Goal: Check status: Check status

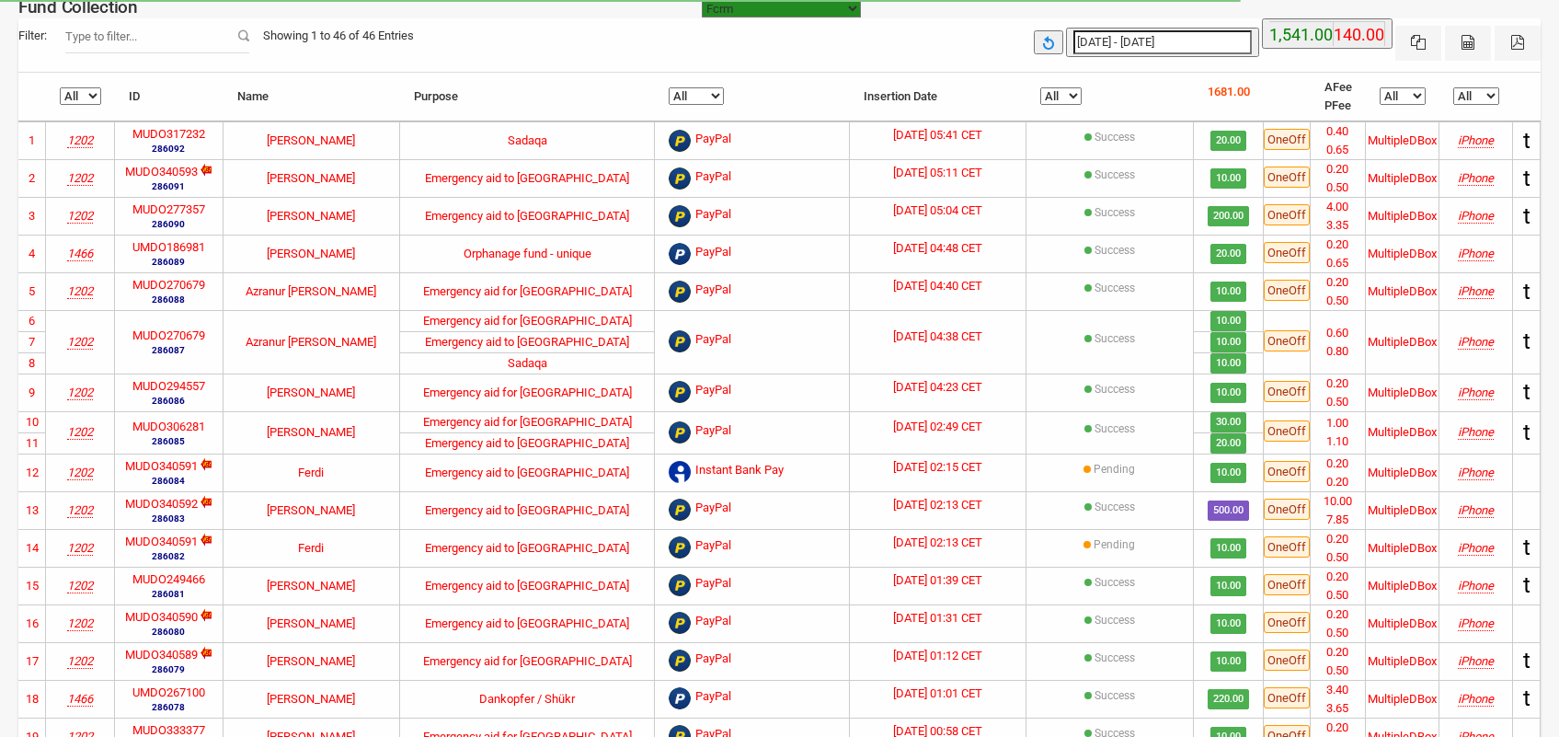
select select "100"
type input "[DATE]"
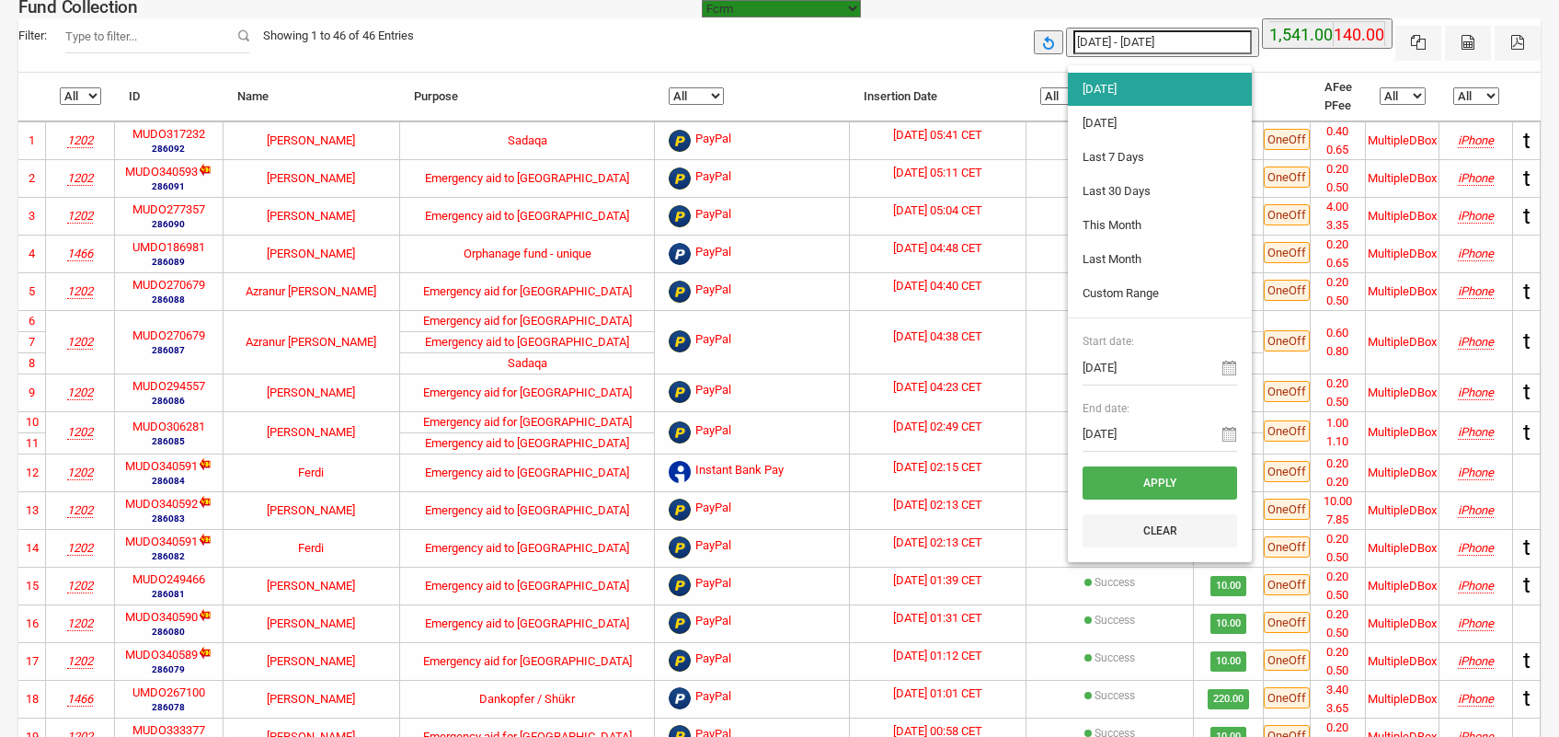
click at [1142, 46] on input "[DATE] - [DATE]" at bounding box center [1162, 42] width 178 height 24
type input "[DATE]"
click at [1127, 126] on li "[DATE]" at bounding box center [1160, 123] width 184 height 33
type input "[DATE] - [DATE]"
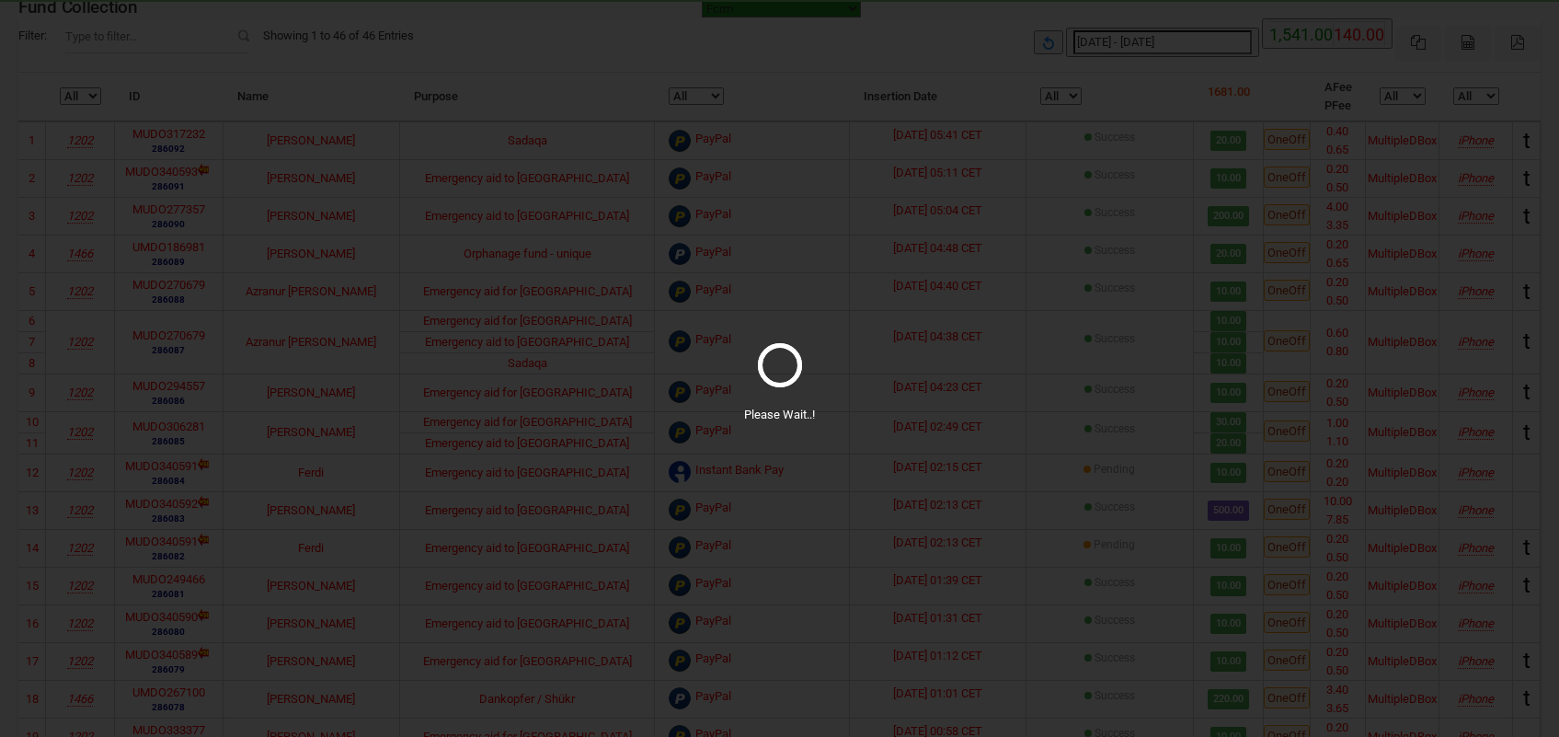
select select "100"
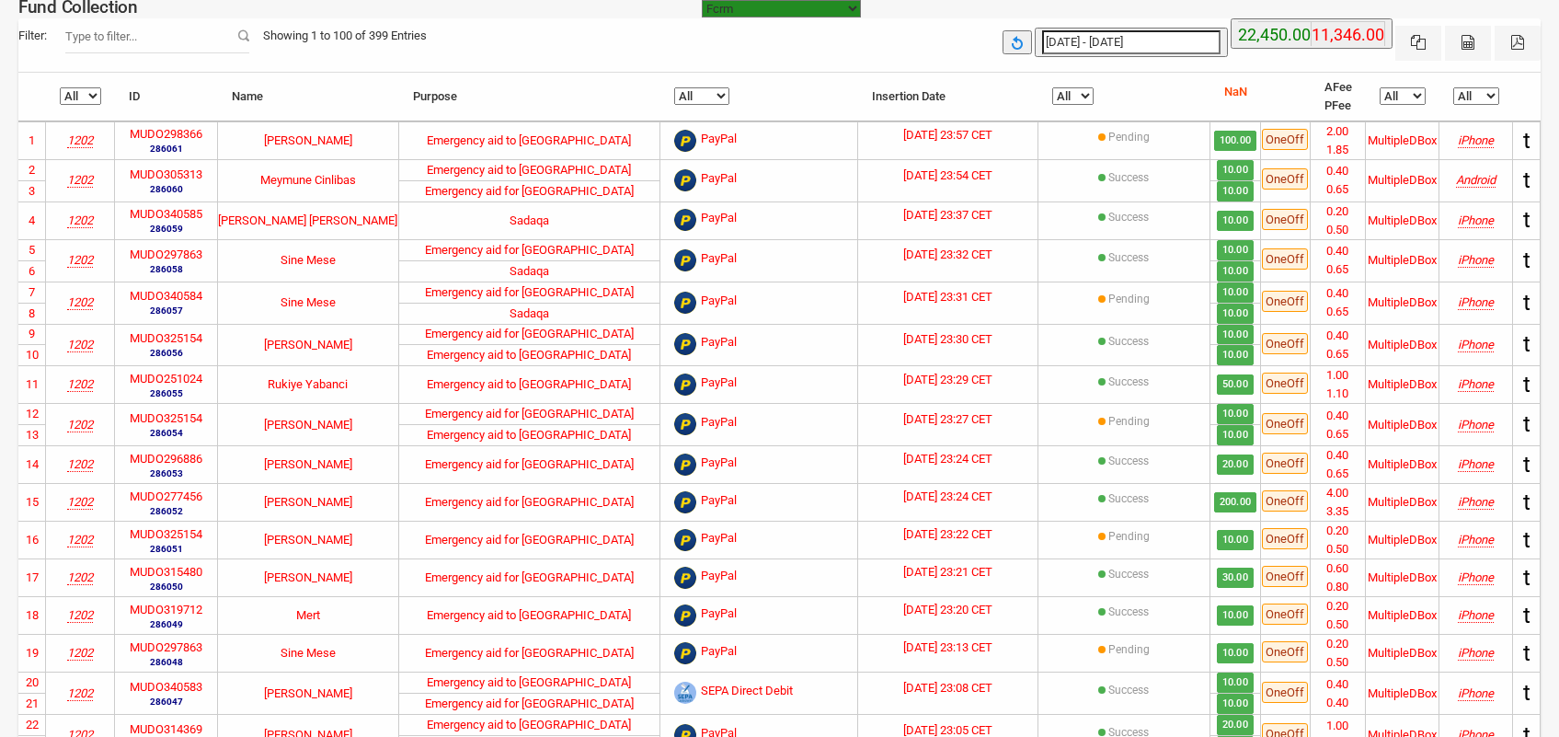
click at [1073, 81] on th "All Pending Success" at bounding box center [1124, 97] width 172 height 49
click at [1071, 93] on select "All Pending Success" at bounding box center [1072, 95] width 41 height 17
click at [1079, 99] on select "All Pending Success" at bounding box center [1072, 95] width 41 height 17
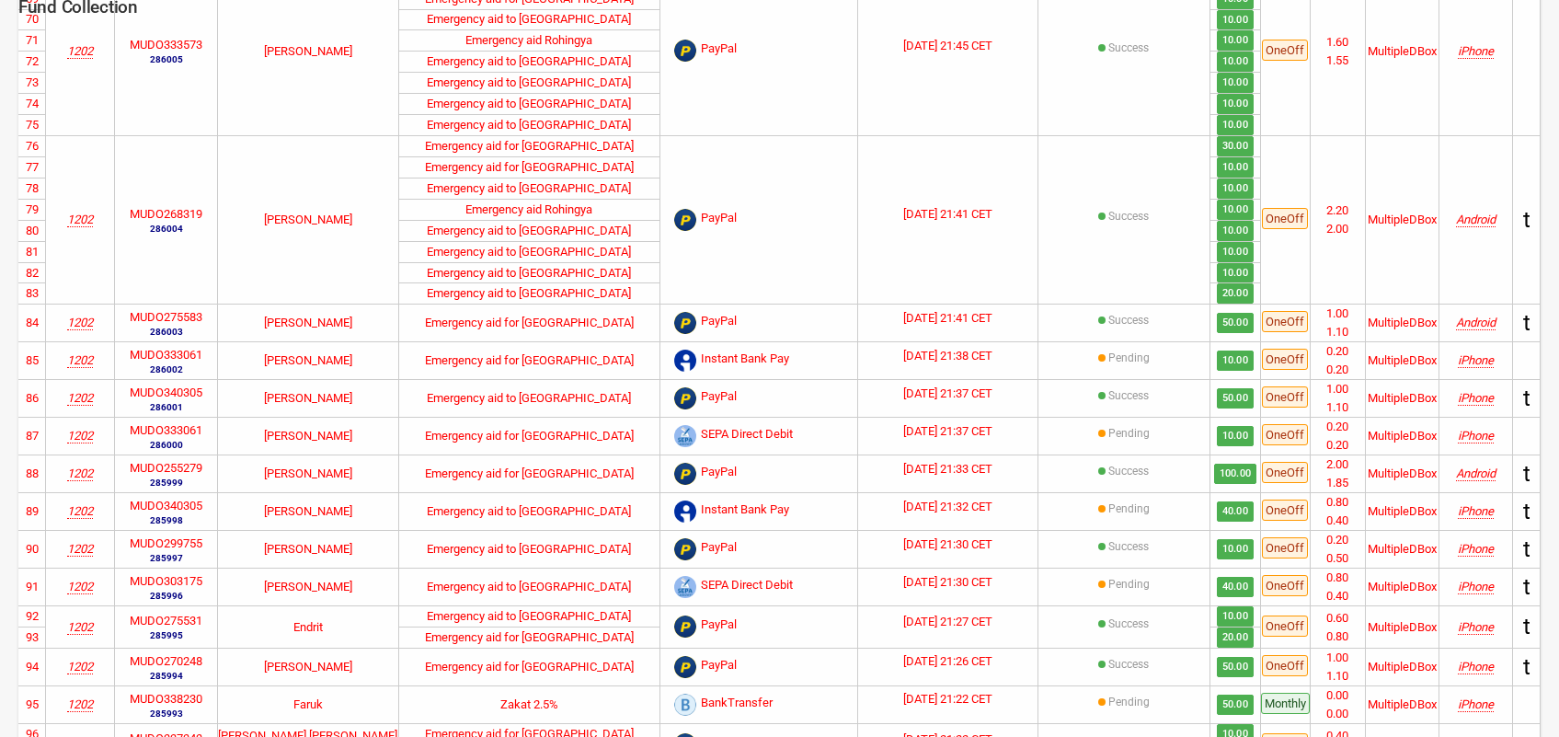
scroll to position [2428, 0]
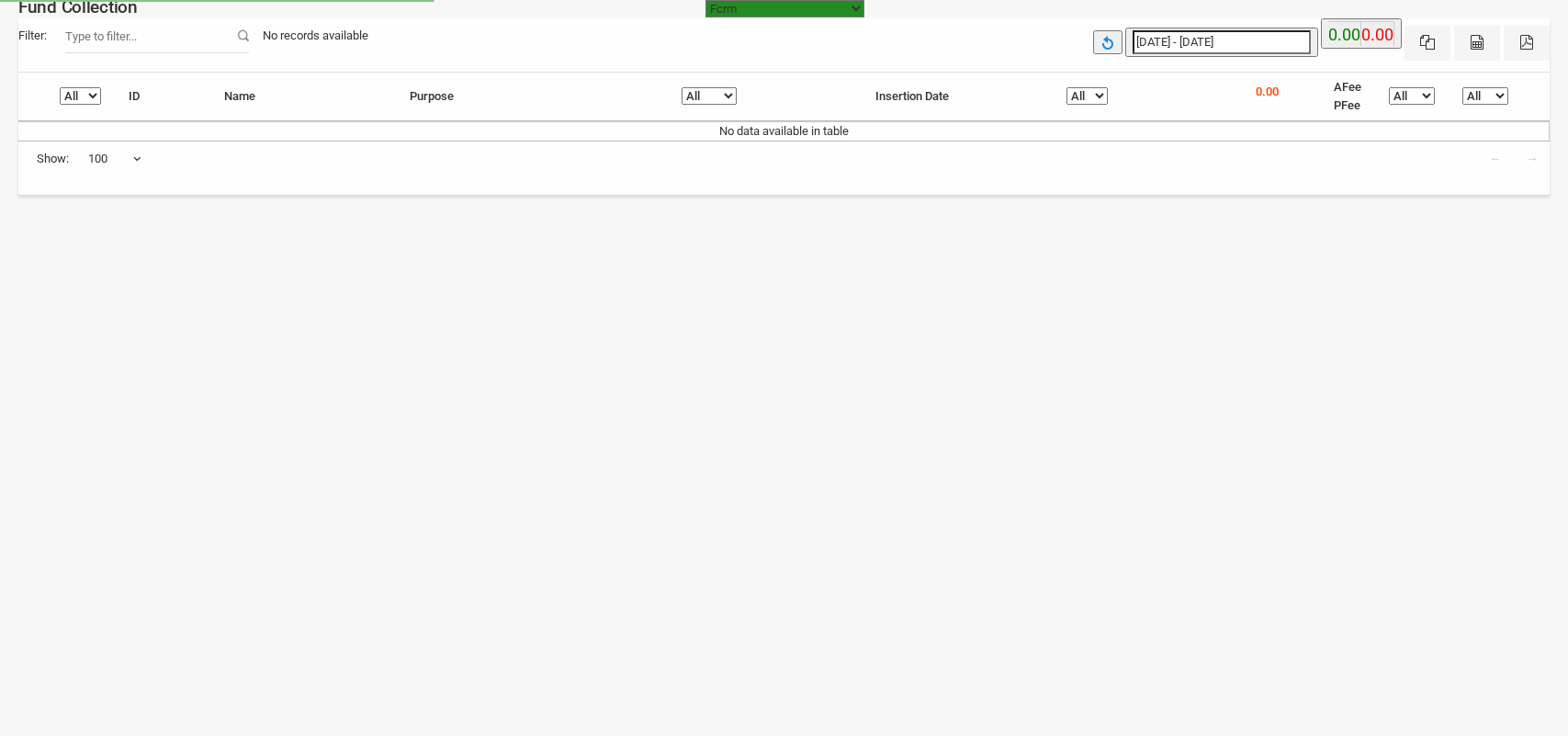
select select "https://subscription.myfundbox.com"
select select "100"
type input "[DATE]"
click at [1203, 33] on input "[DATE] - [DATE]" at bounding box center [1221, 42] width 178 height 24
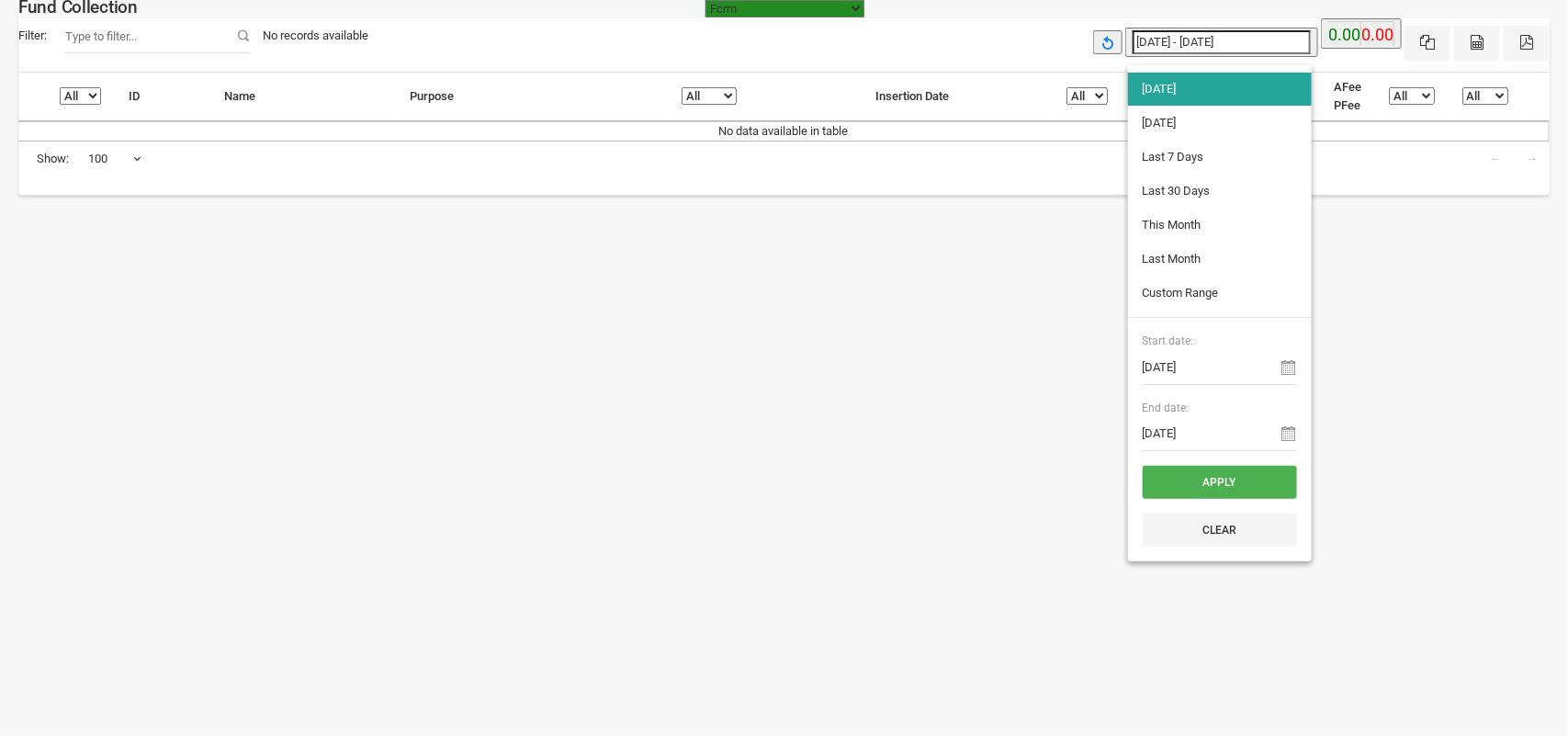
type input "[DATE]"
click at [1187, 130] on li "[DATE]" at bounding box center [1219, 123] width 184 height 33
type input "[DATE] - [DATE]"
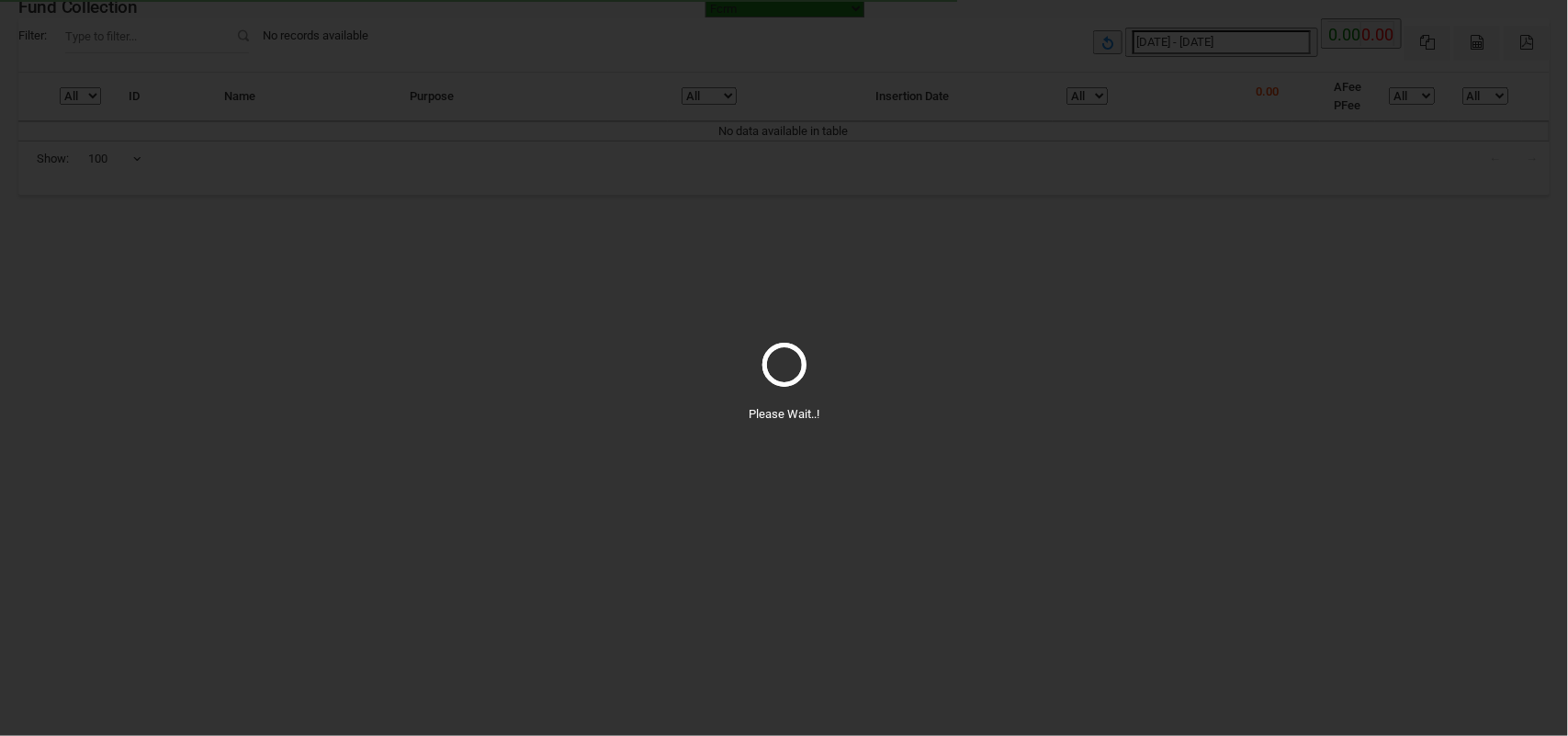
select select "100"
